Goal: Task Accomplishment & Management: Complete application form

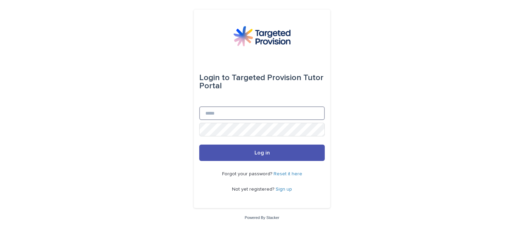
click at [223, 112] on input "Email" at bounding box center [262, 113] width 126 height 14
type input "**********"
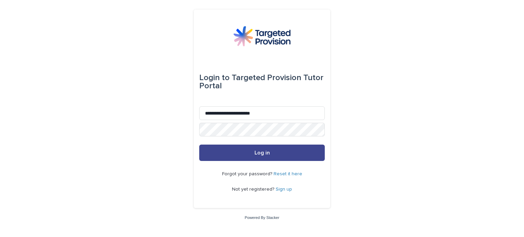
click at [250, 154] on button "Log in" at bounding box center [262, 153] width 126 height 16
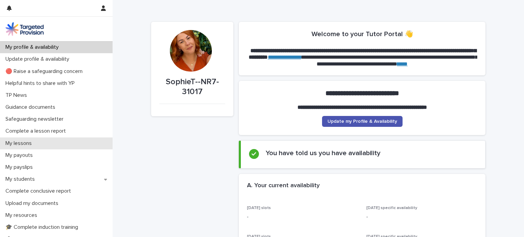
click at [24, 142] on p "My lessons" at bounding box center [20, 143] width 34 height 6
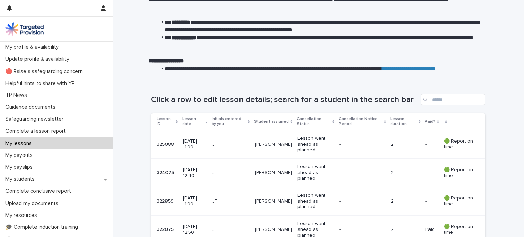
scroll to position [39, 0]
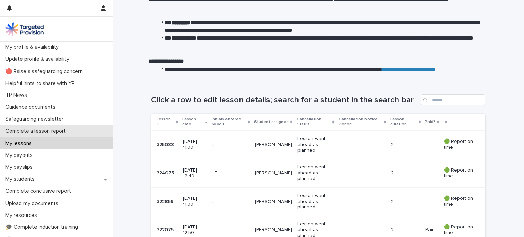
click at [26, 129] on p "Complete a lesson report" at bounding box center [37, 131] width 69 height 6
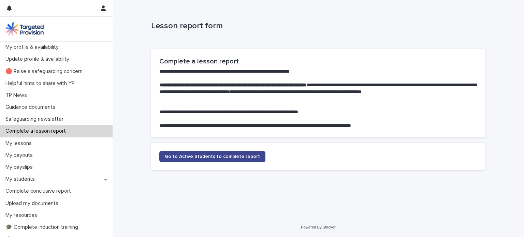
click at [188, 155] on span "Go to Active Students to complete report" at bounding box center [212, 156] width 95 height 5
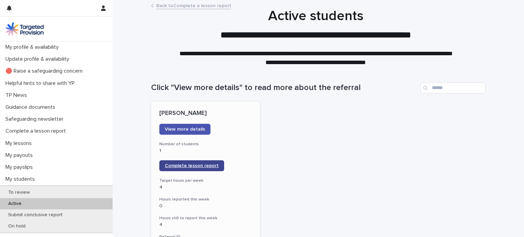
click at [188, 164] on span "Complete lesson report" at bounding box center [192, 165] width 54 height 5
